Goal: Information Seeking & Learning: Find specific fact

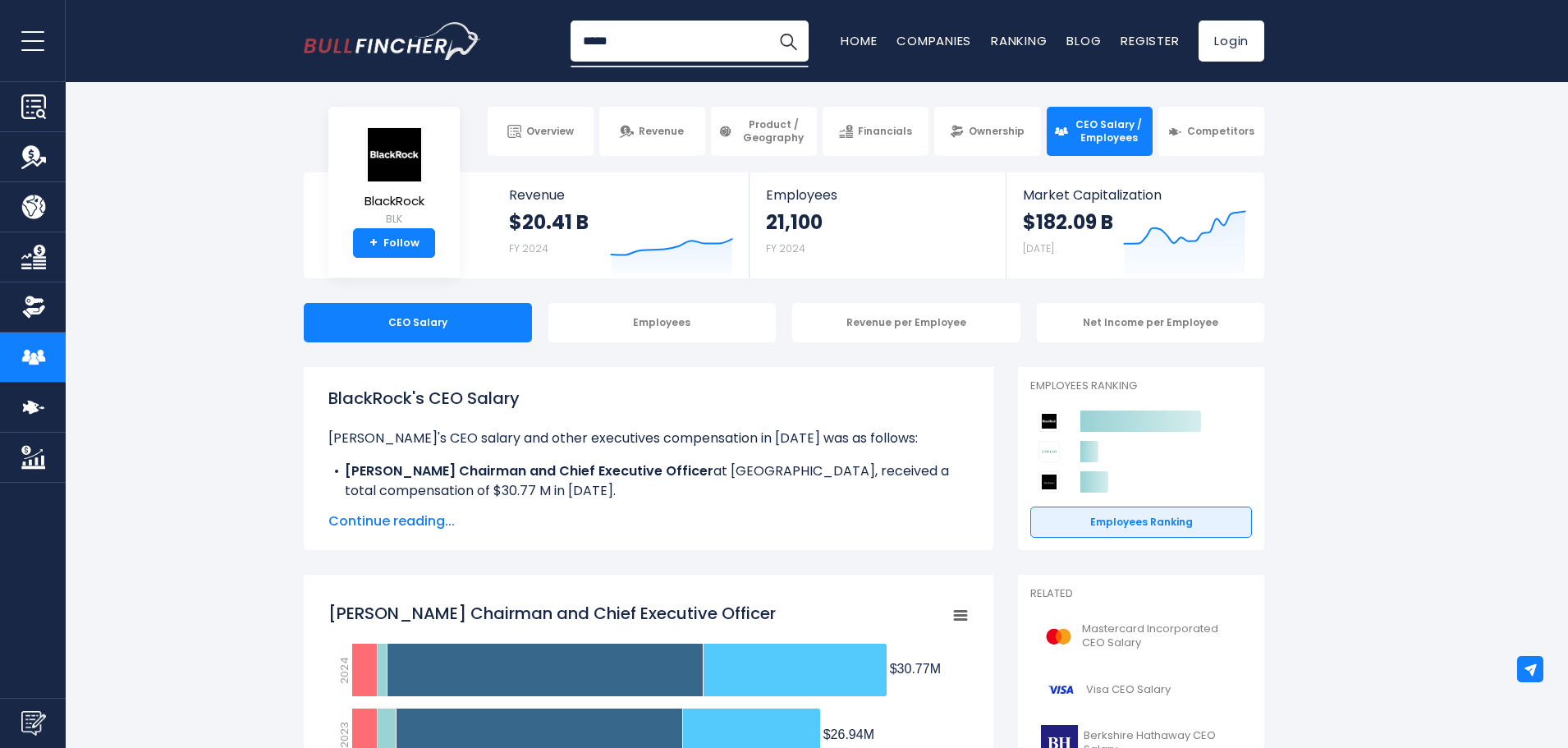
type input "*****"
click at [768, 21] on button "Search" at bounding box center [788, 41] width 41 height 41
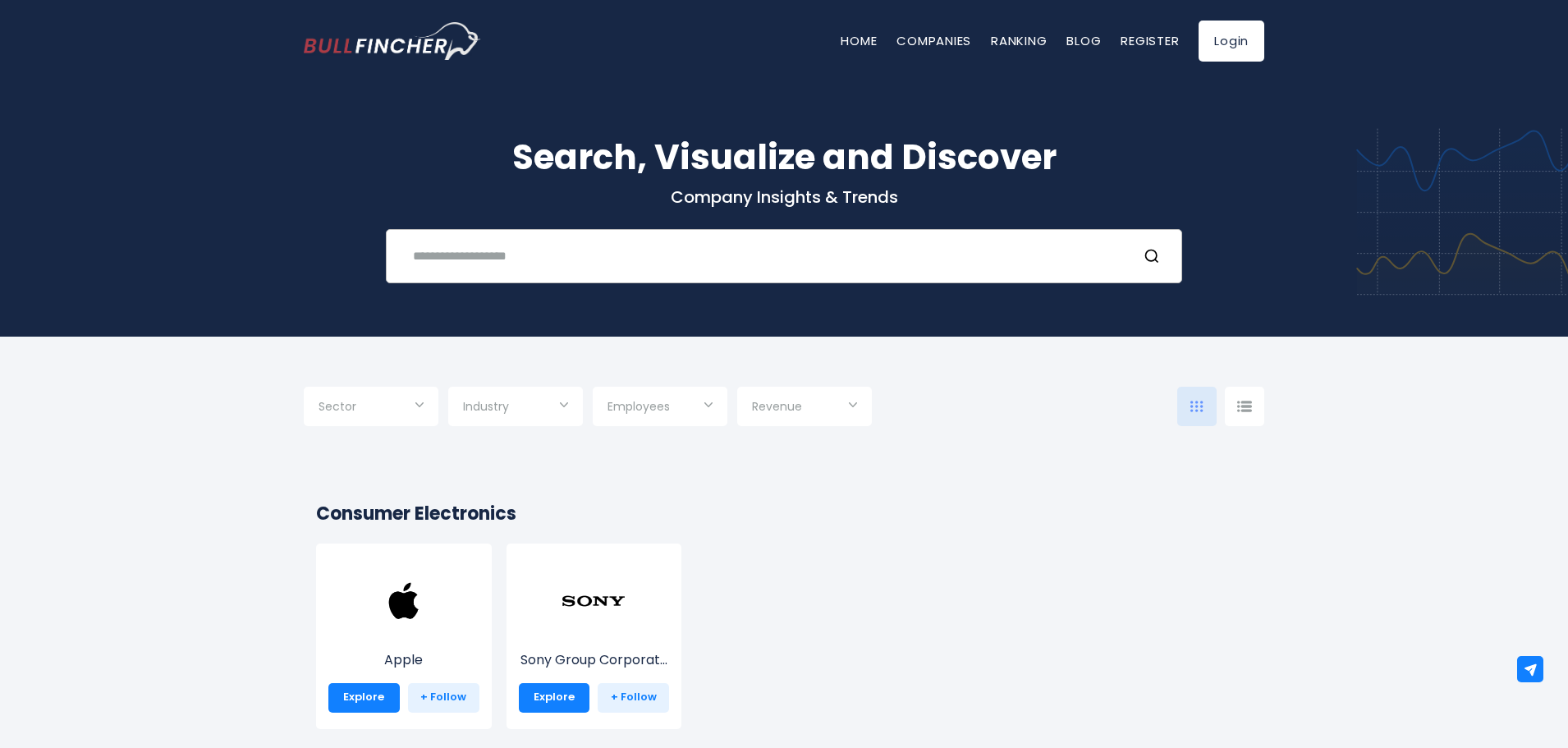
click at [609, 270] on input "text" at bounding box center [763, 256] width 721 height 31
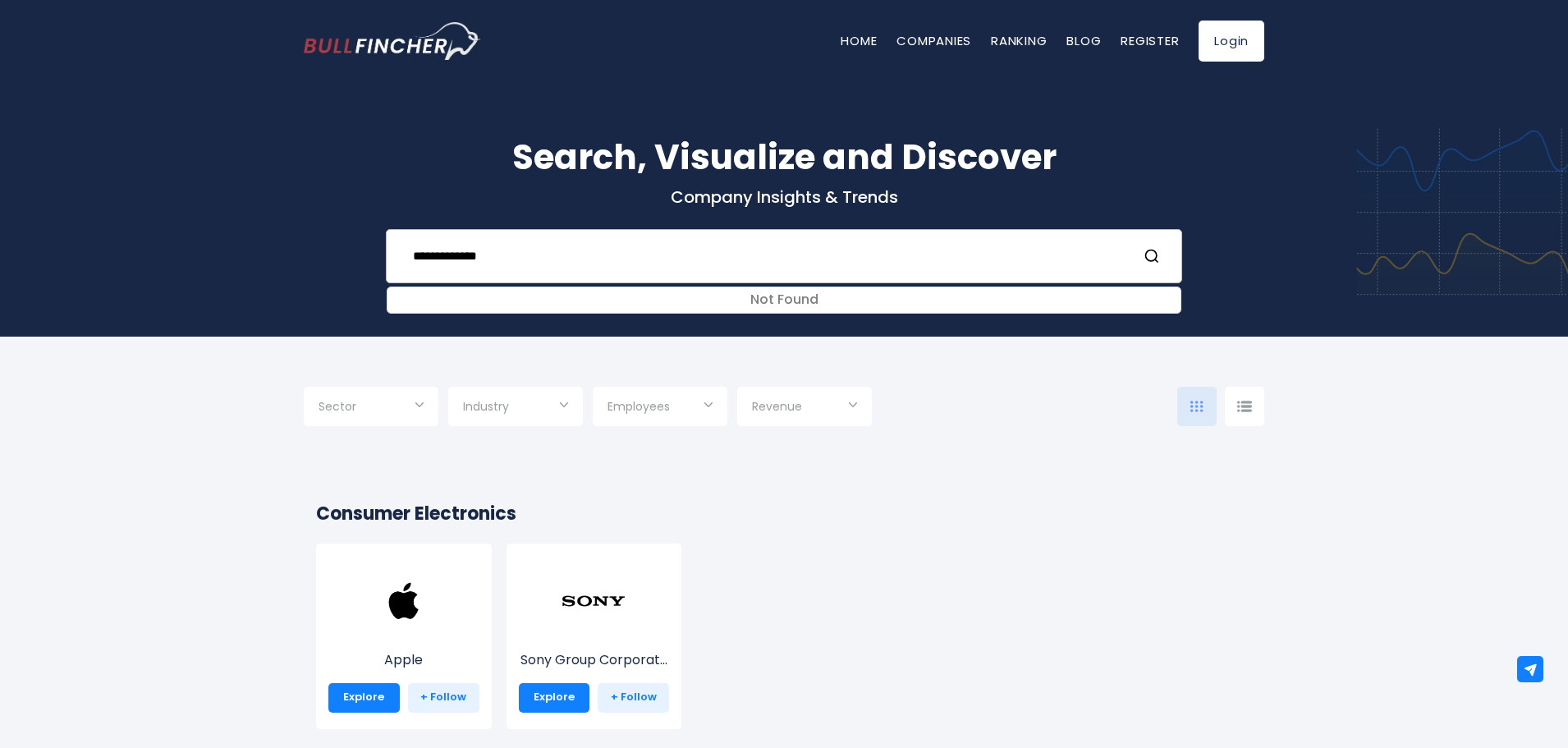
type input "**********"
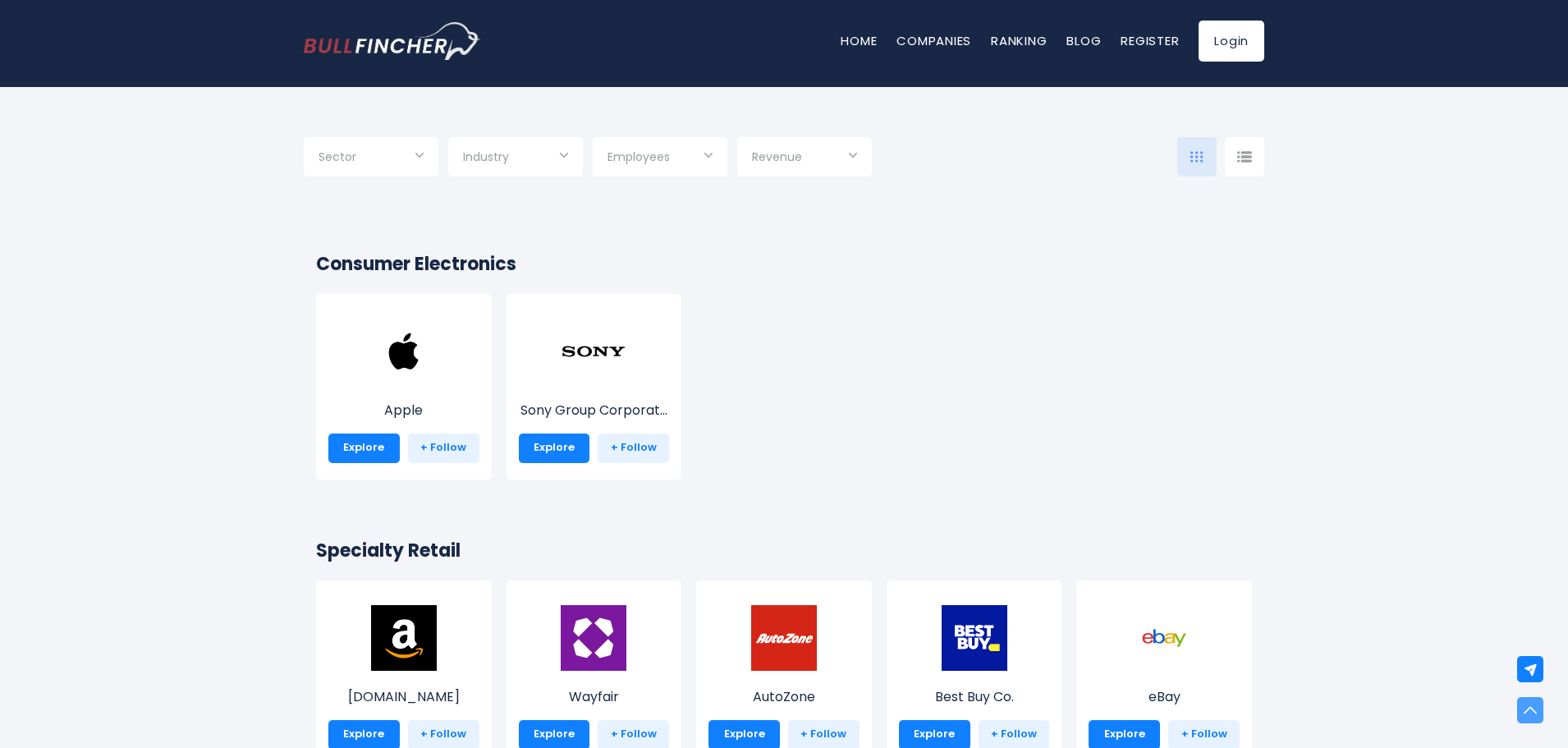
scroll to position [82, 0]
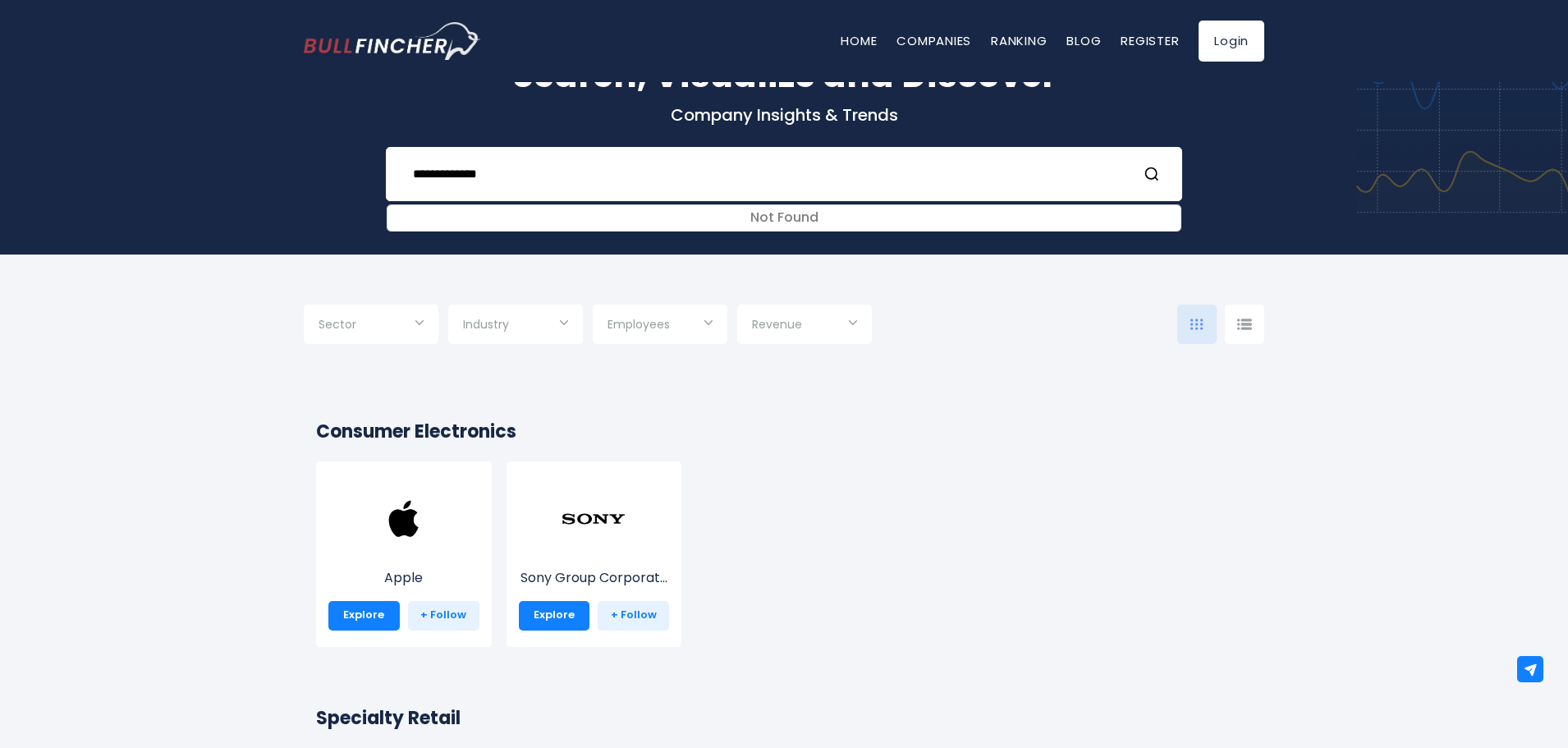
click at [415, 328] on input "Selection" at bounding box center [371, 325] width 105 height 30
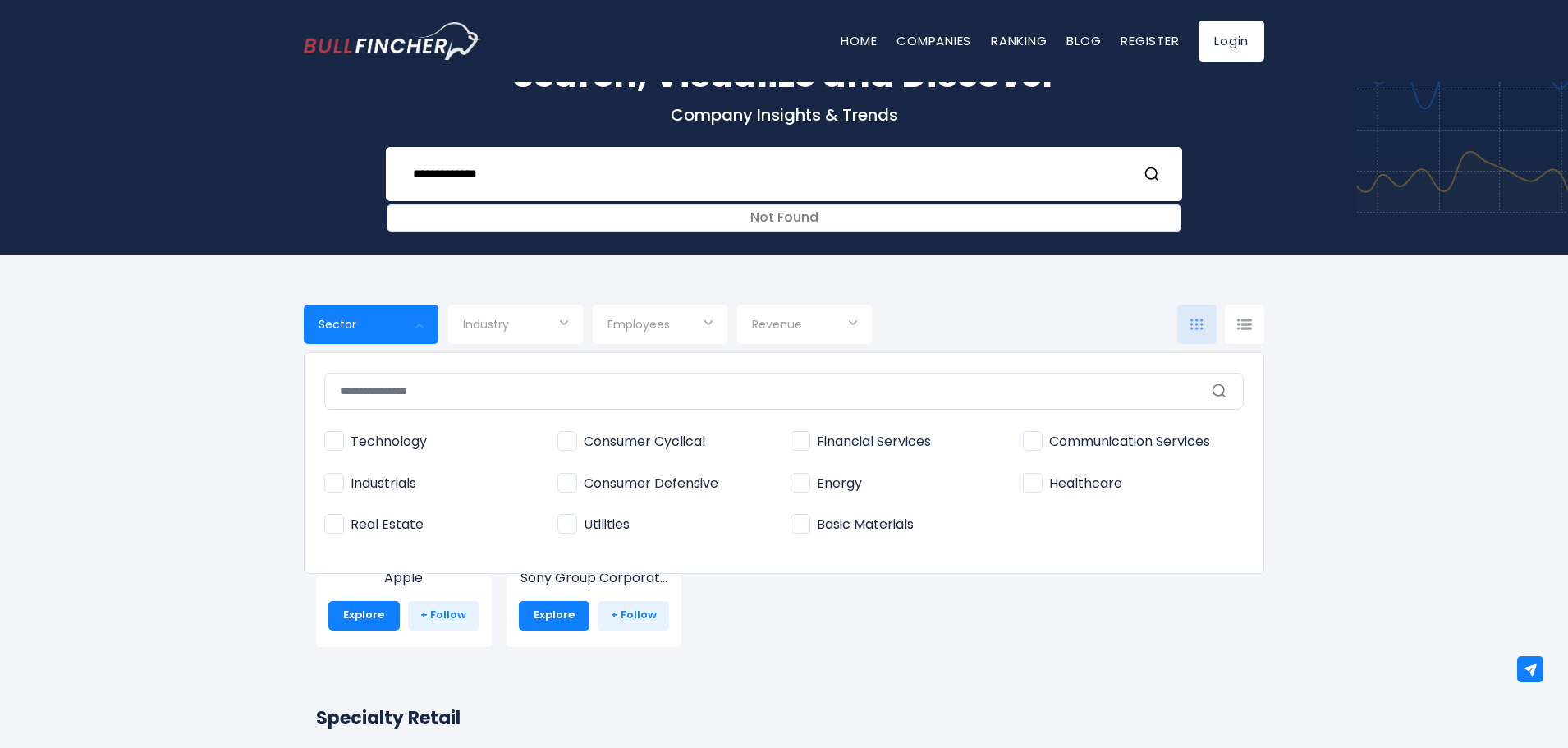
click at [473, 330] on span "Industry" at bounding box center [486, 324] width 46 height 14
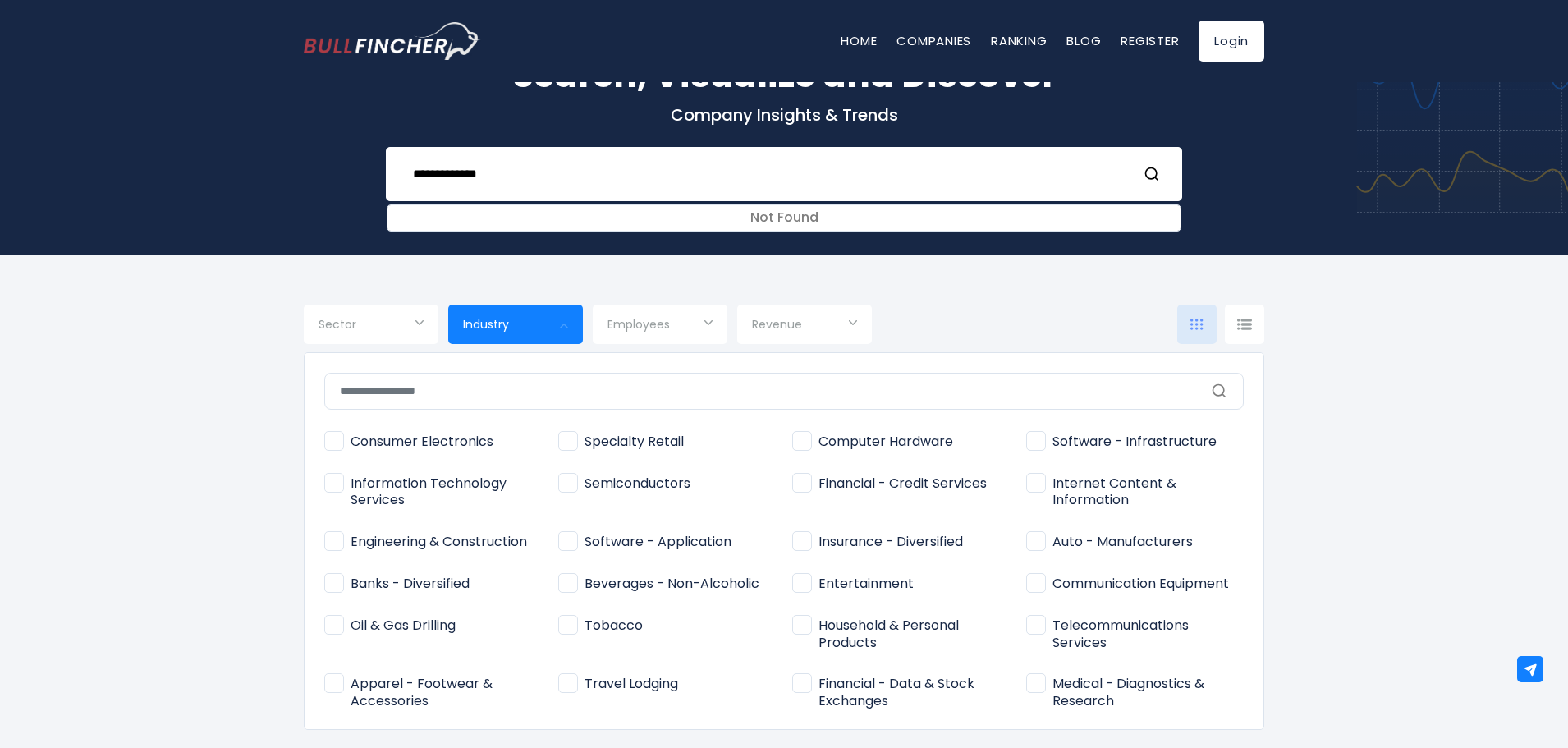
click at [470, 398] on input "text" at bounding box center [784, 391] width 920 height 37
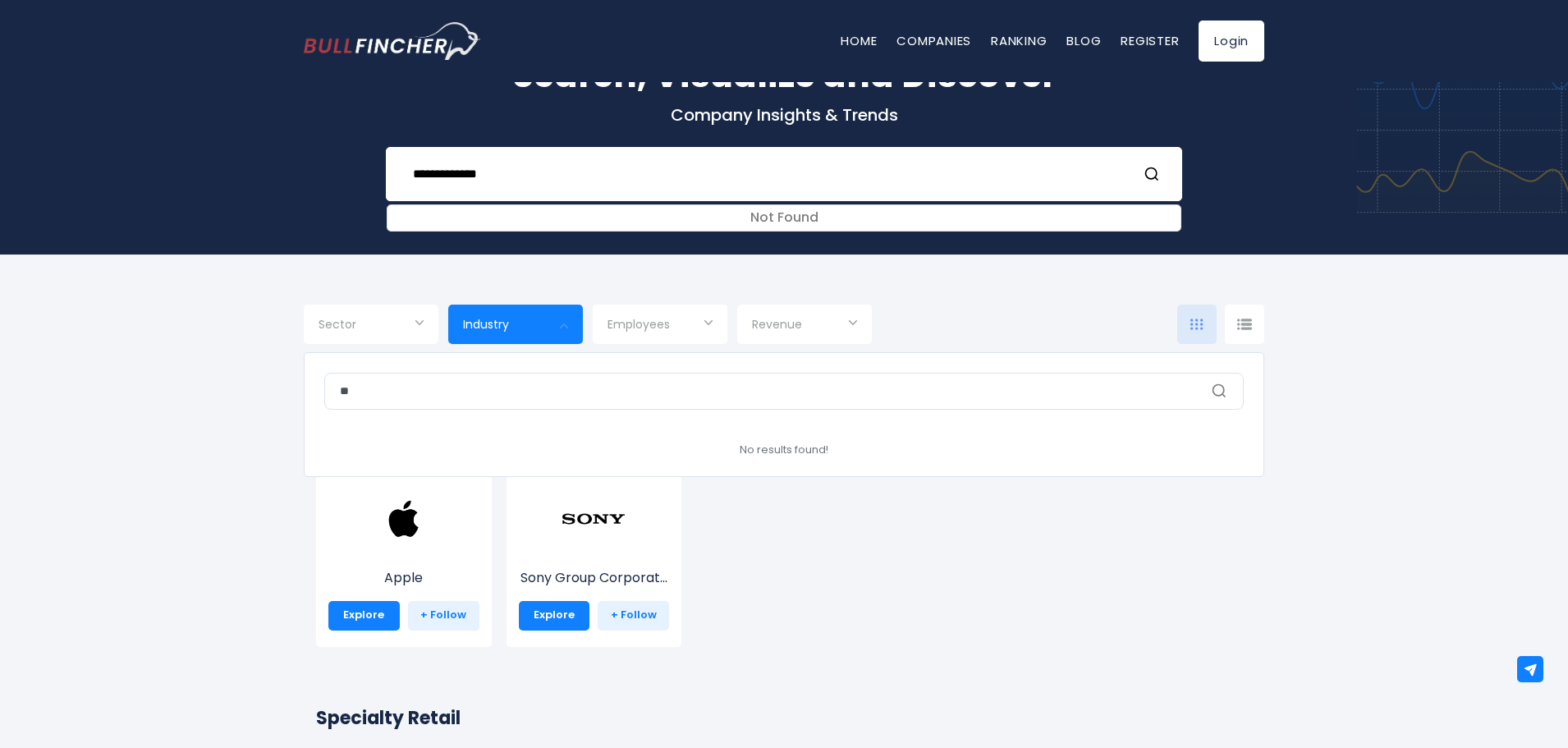
type input "*"
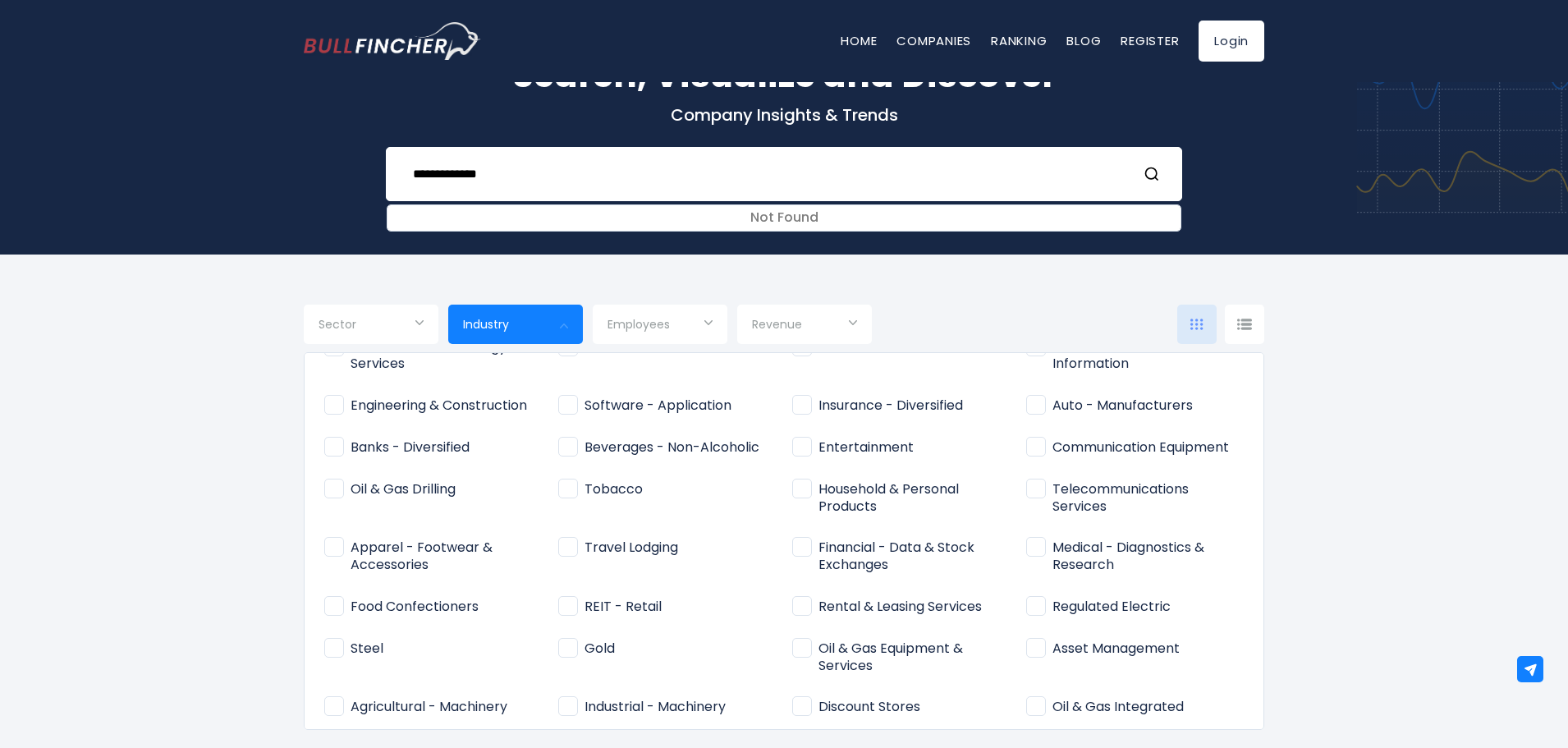
scroll to position [164, 0]
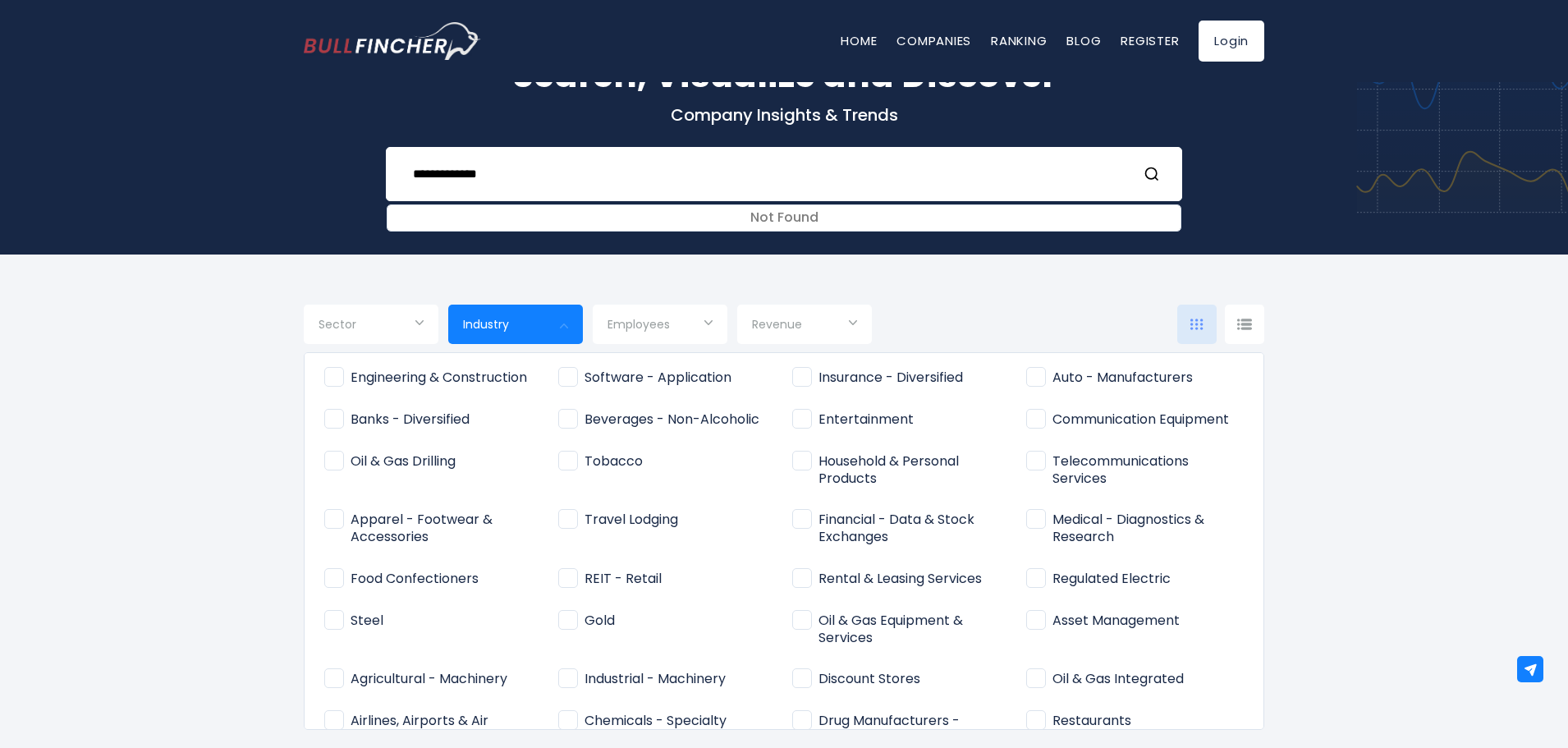
click at [1037, 625] on span "Asset Management" at bounding box center [1103, 620] width 154 height 17
type input "**********"
click at [74, 460] on div at bounding box center [784, 374] width 1568 height 748
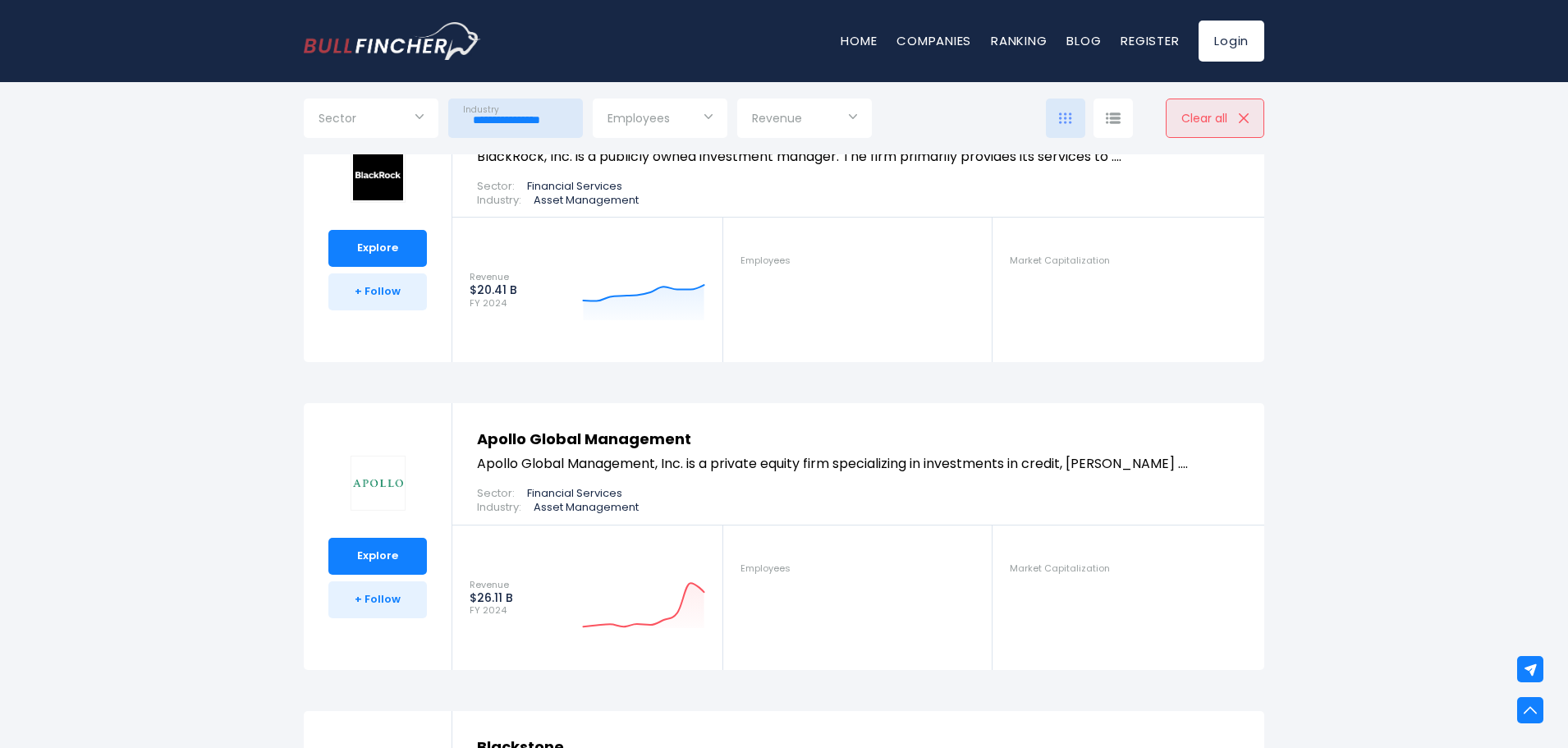
scroll to position [410, 0]
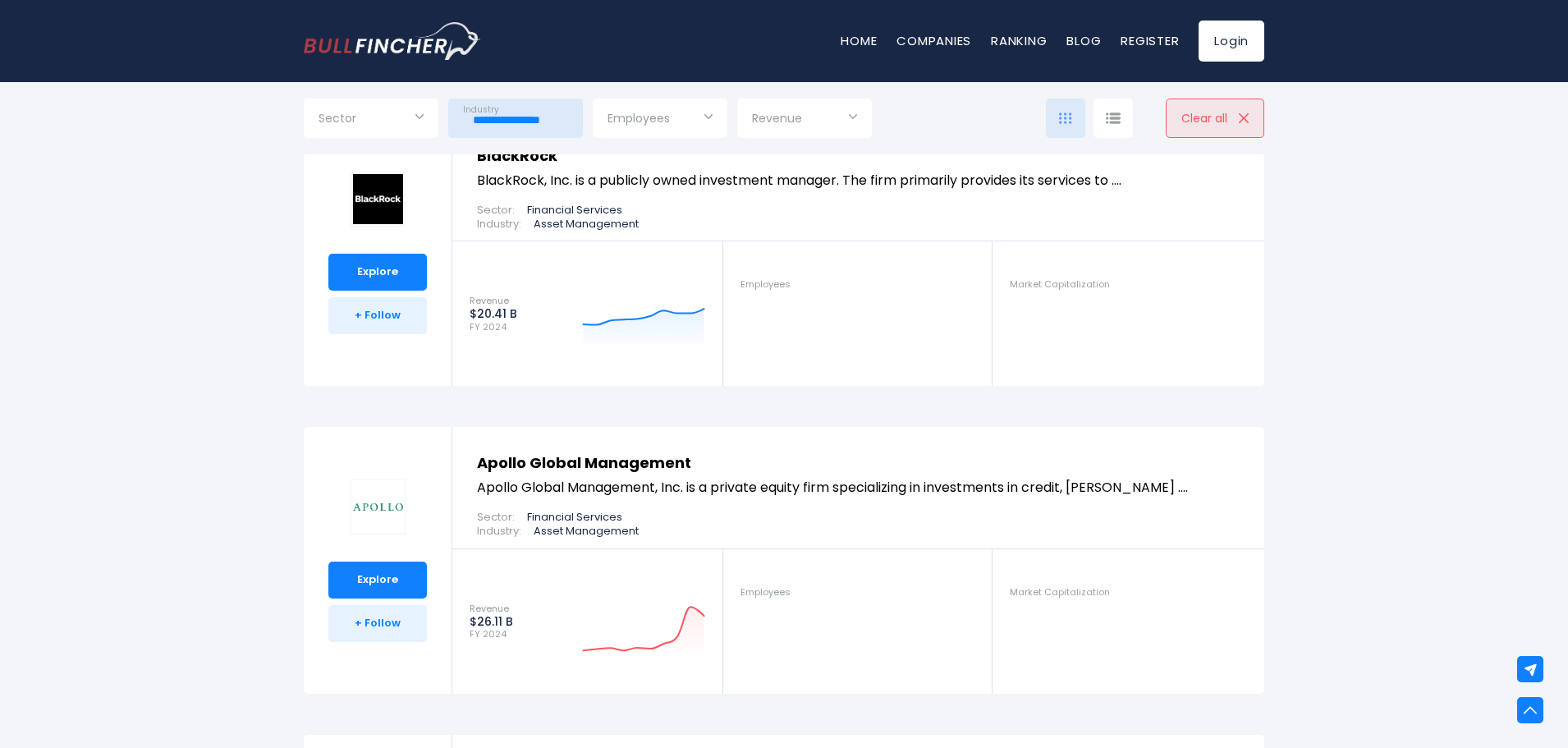
click at [563, 456] on link "Apollo Global Management" at bounding box center [584, 462] width 215 height 21
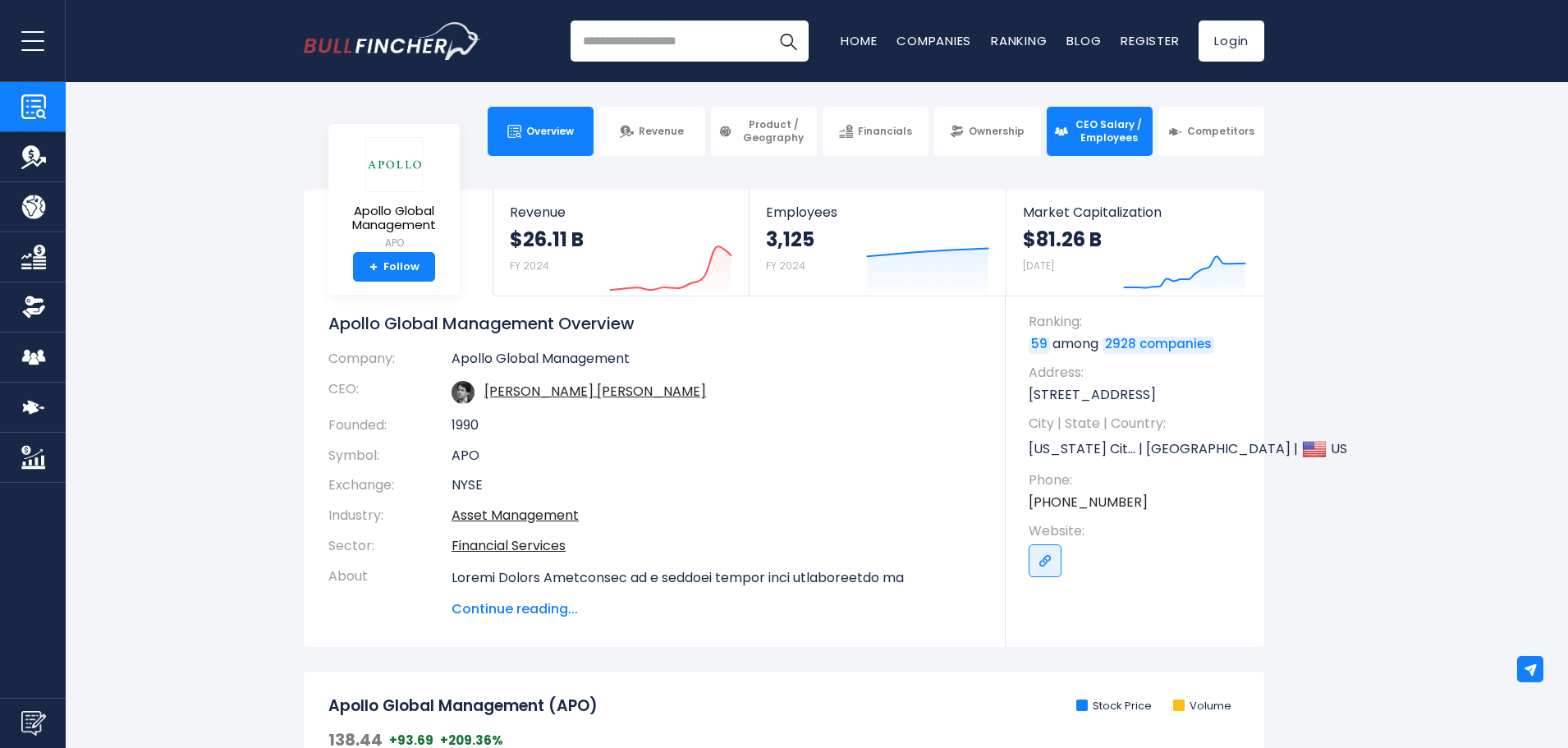
click at [1088, 145] on link "CEO Salary / Employees" at bounding box center [1100, 131] width 106 height 49
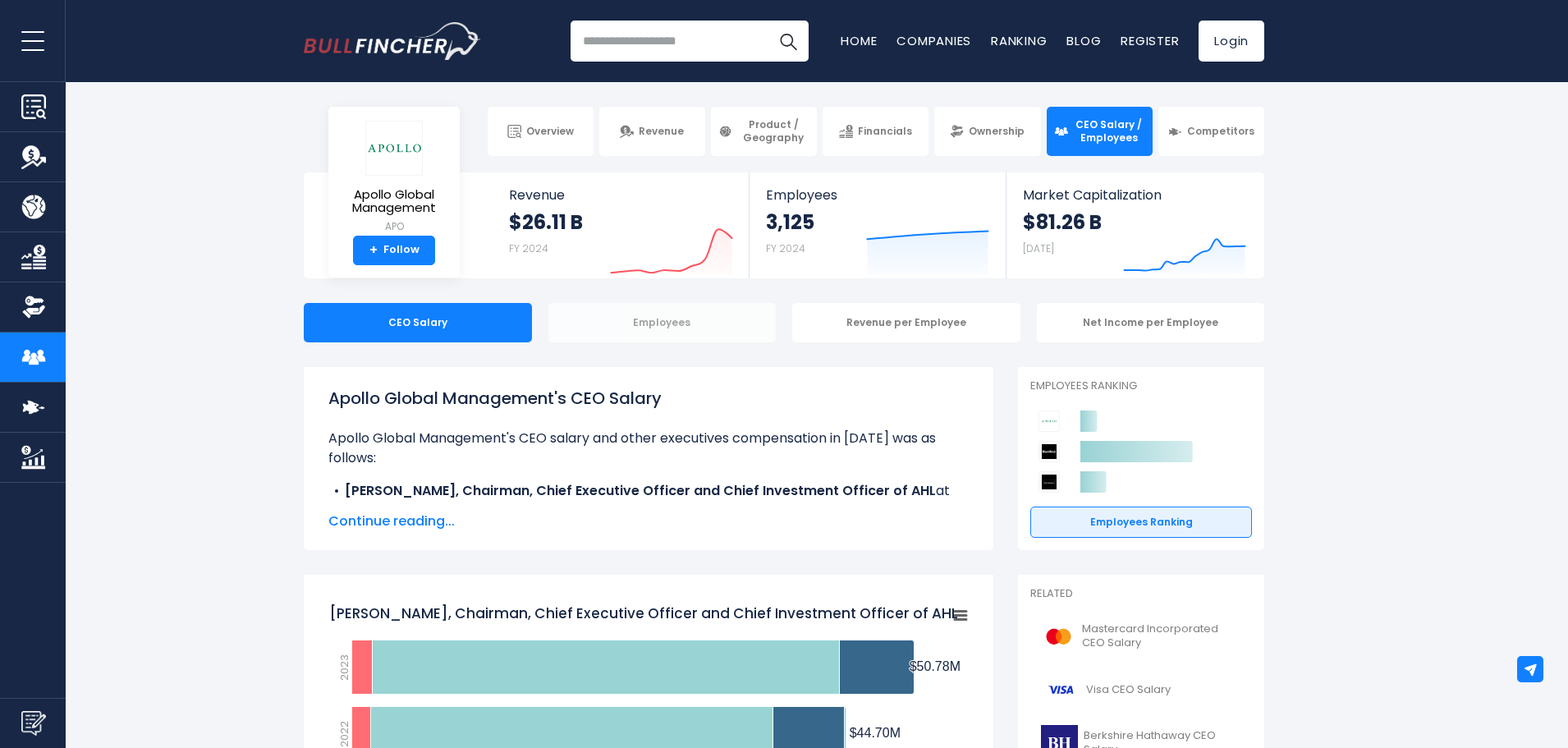
click at [698, 325] on div "Employees" at bounding box center [663, 322] width 228 height 40
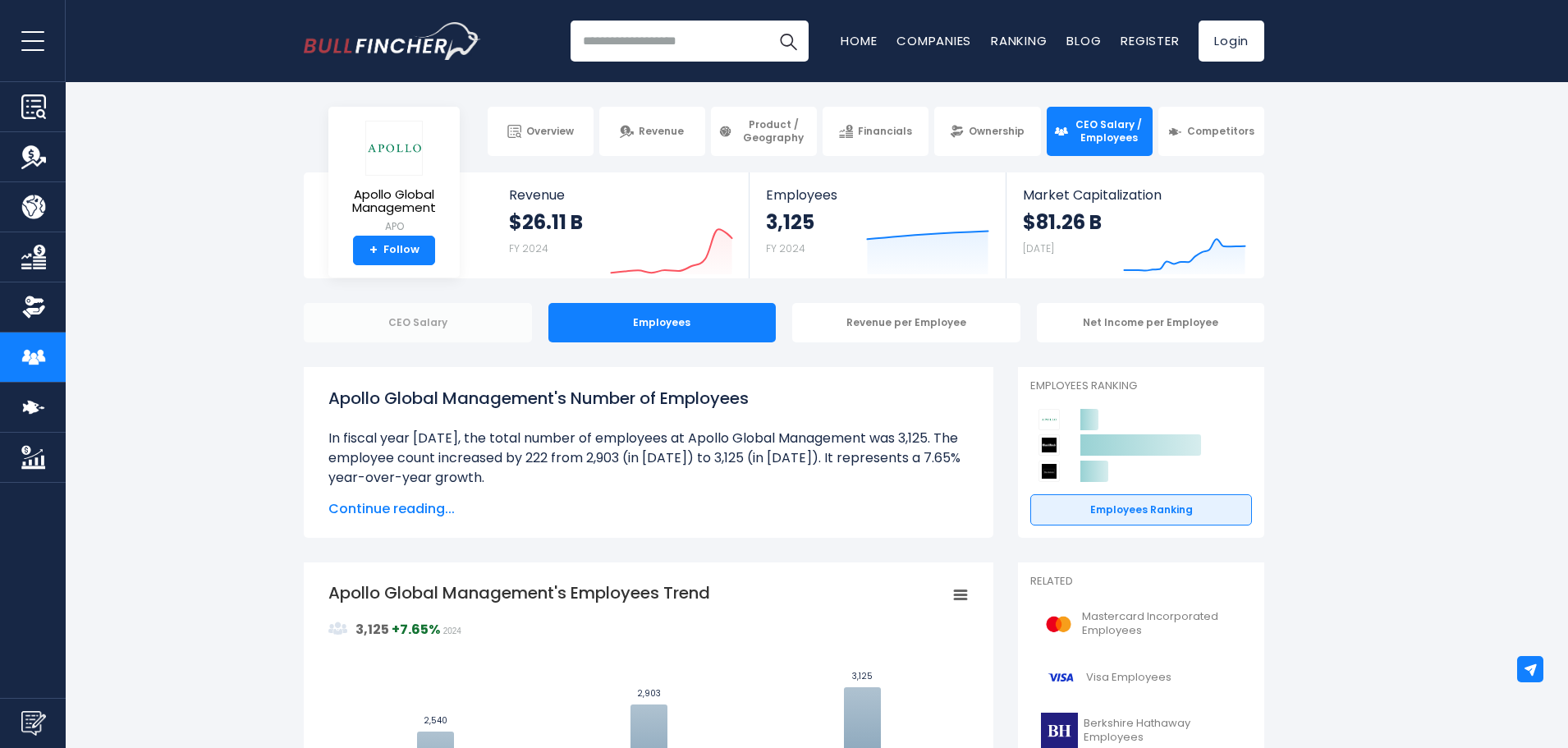
click at [471, 327] on div "CEO Salary" at bounding box center [418, 322] width 228 height 40
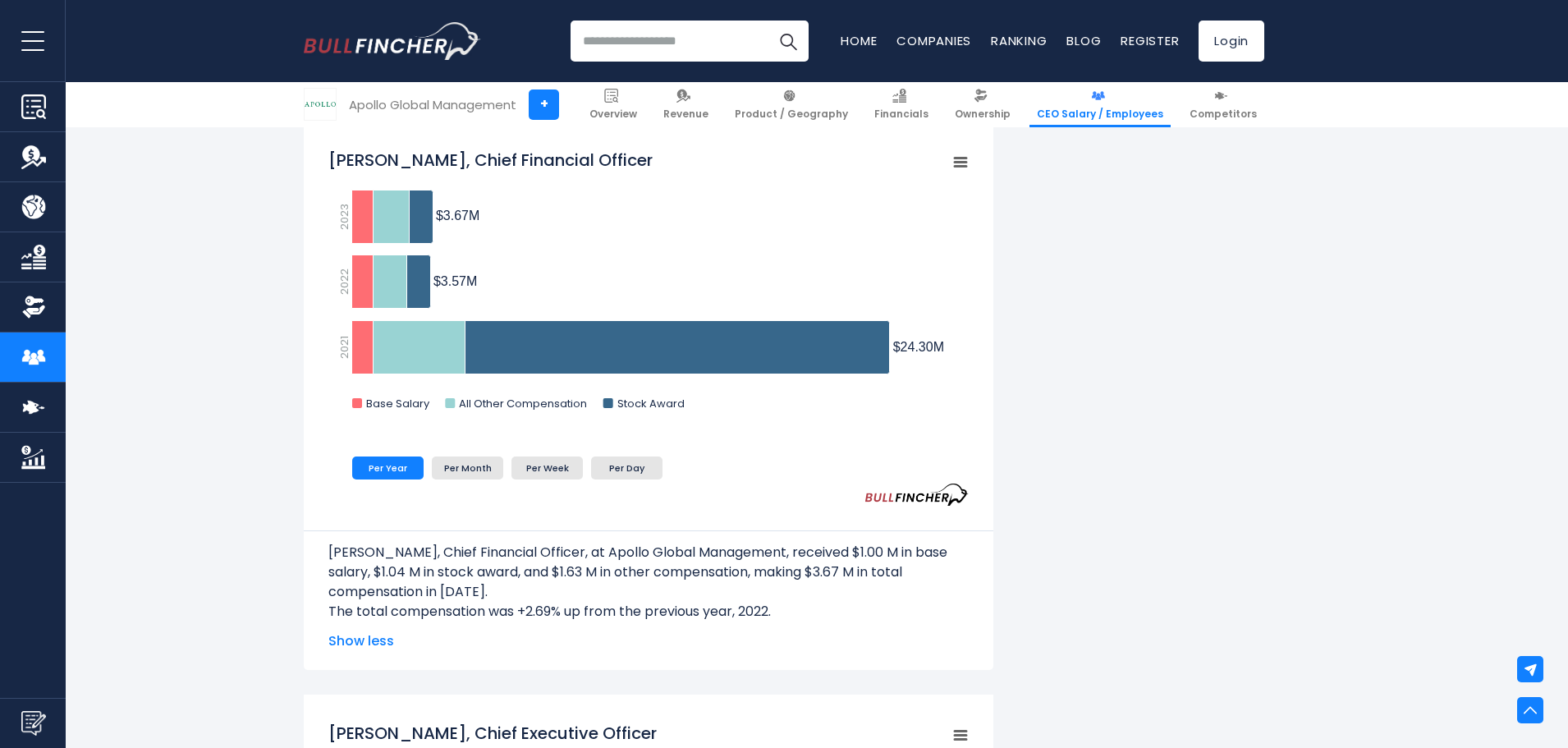
scroll to position [1806, 0]
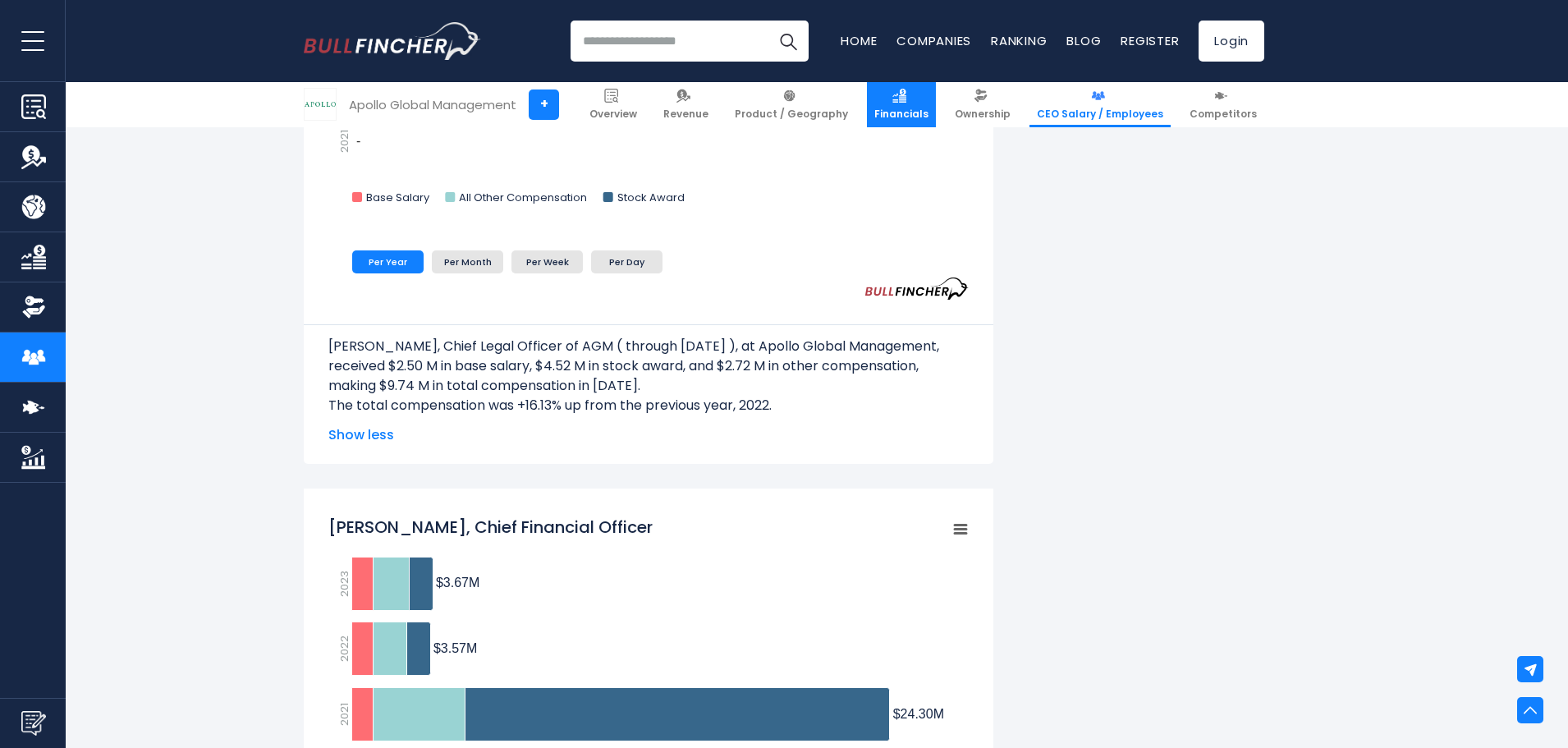
click at [926, 117] on span "Financials" at bounding box center [902, 114] width 54 height 13
